Goal: Task Accomplishment & Management: Use online tool/utility

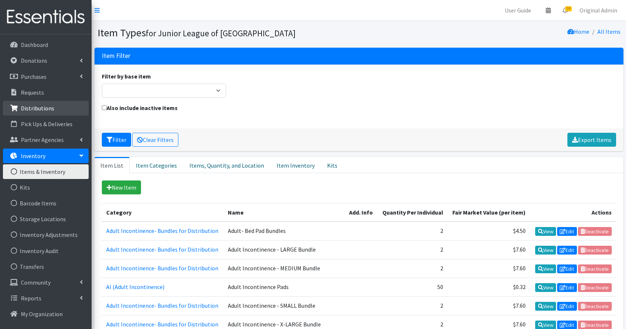
click at [39, 110] on p "Distributions" at bounding box center [37, 107] width 33 height 7
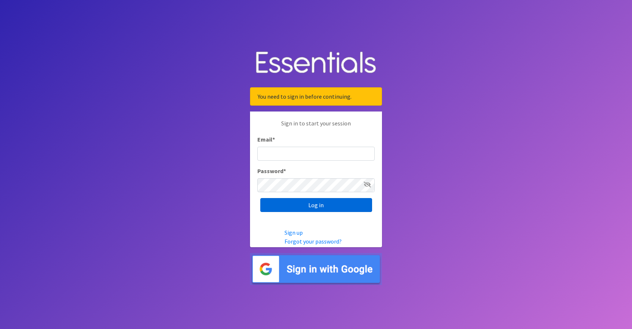
type input "caroline@jlno.org"
click at [312, 204] on input "Log in" at bounding box center [316, 205] width 112 height 14
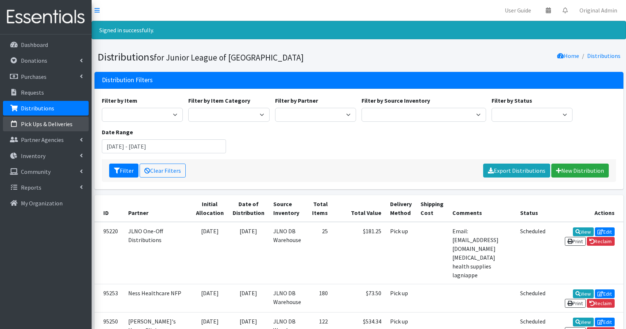
click at [45, 117] on link "Pick Ups & Deliveries" at bounding box center [46, 124] width 86 height 15
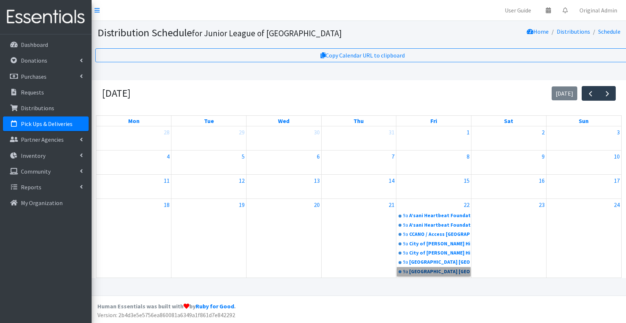
click at [444, 268] on link "9a Covenant House New Orleans" at bounding box center [433, 271] width 73 height 9
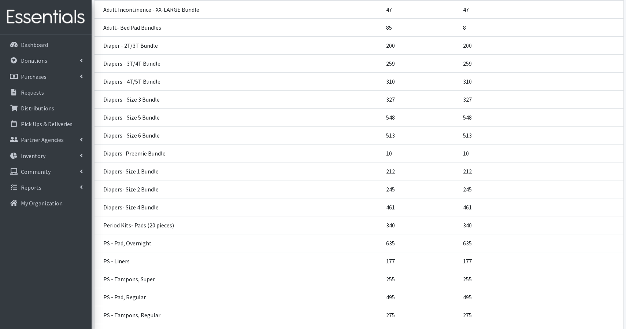
scroll to position [737, 0]
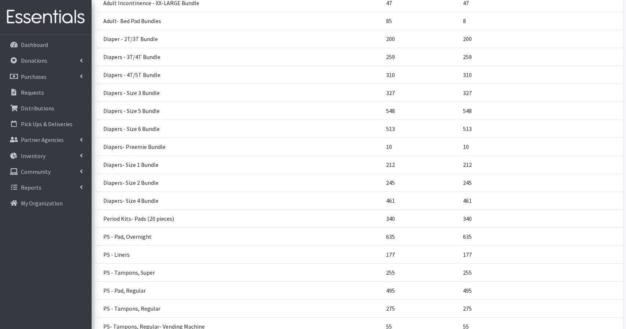
click at [145, 182] on td "Diapers- Size 2 Bundle" at bounding box center [238, 183] width 287 height 18
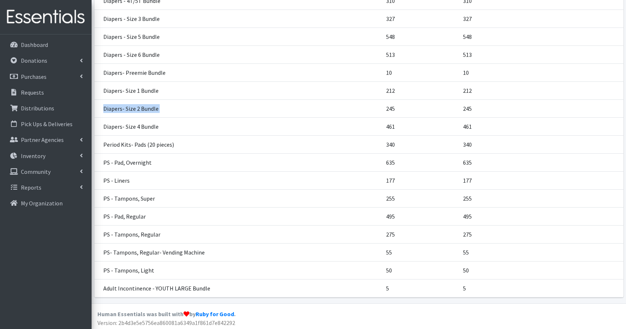
scroll to position [813, 0]
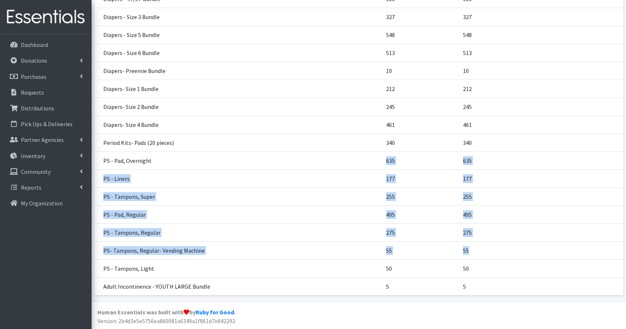
drag, startPoint x: 385, startPoint y: 160, endPoint x: 482, endPoint y: 254, distance: 135.3
click at [482, 254] on tbody "Diapers- Newborn Bundle 251 251 Adult Incontinence - LARGE Bundle 133 133 Adult…" at bounding box center [359, 70] width 529 height 449
click at [482, 254] on td "55" at bounding box center [541, 250] width 164 height 18
